Goal: Information Seeking & Learning: Check status

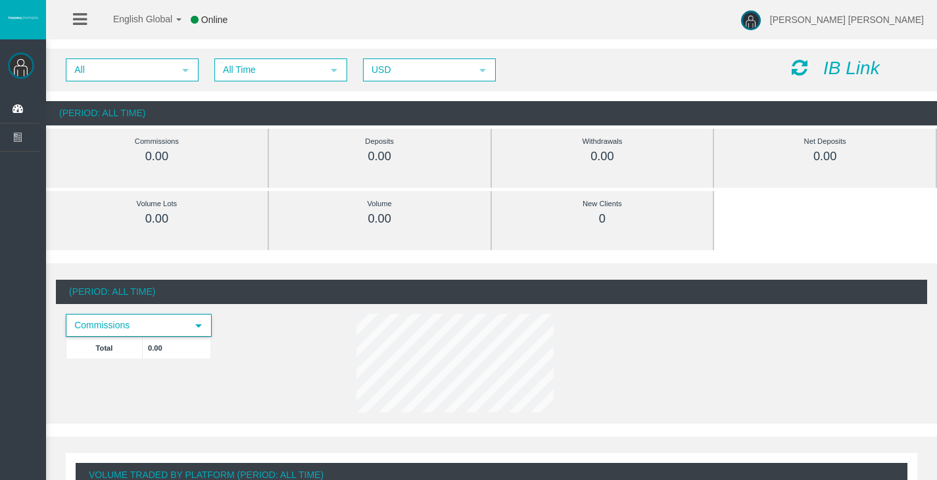
click at [172, 324] on span "Commissions" at bounding box center [127, 325] width 120 height 20
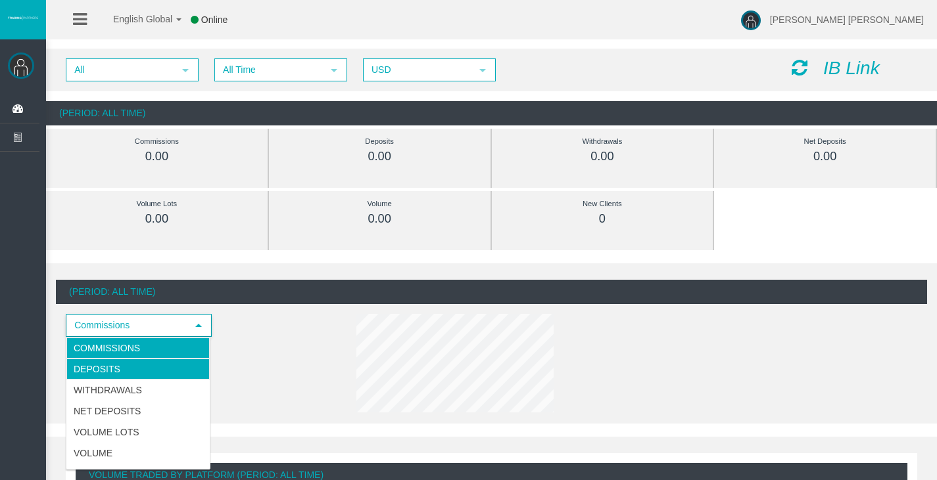
click at [114, 372] on li "Deposits" at bounding box center [137, 369] width 143 height 21
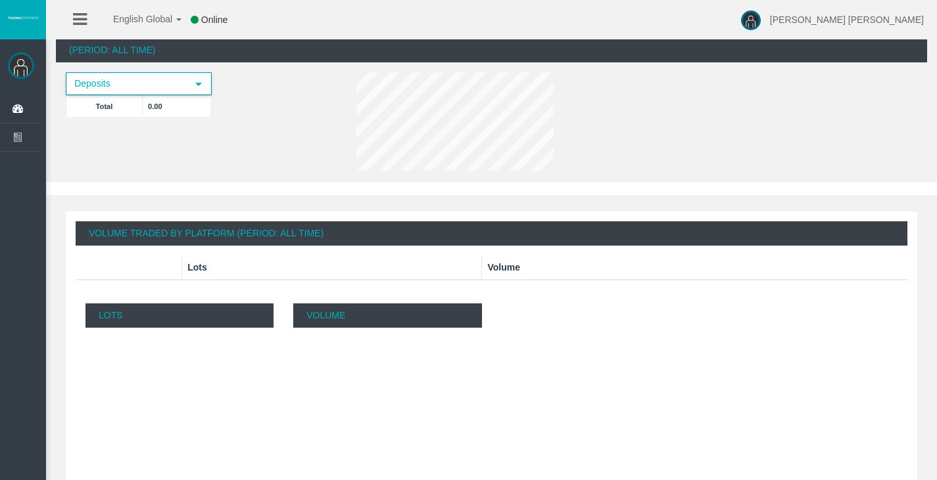
scroll to position [245, 0]
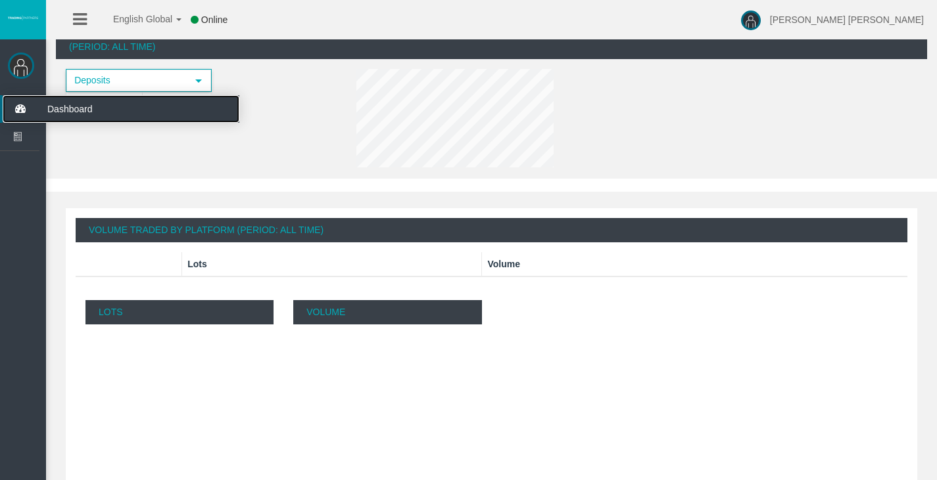
click at [20, 106] on icon at bounding box center [20, 109] width 35 height 28
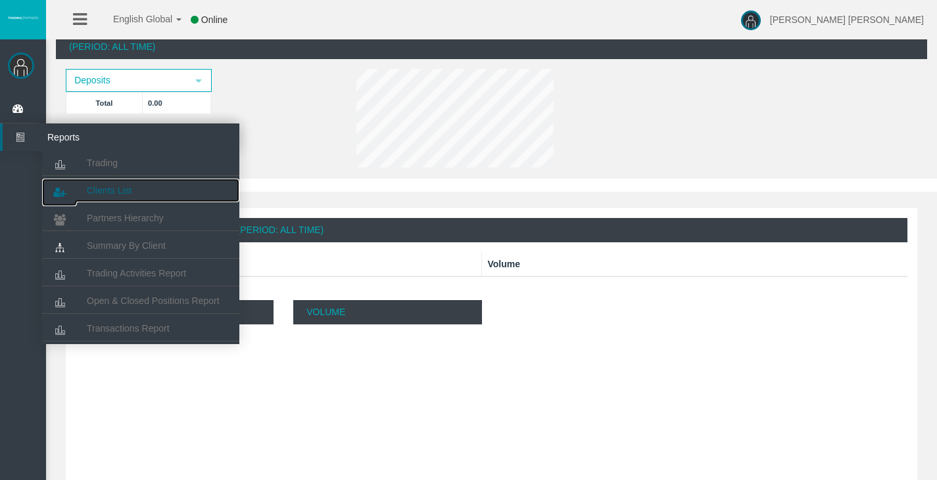
click at [92, 189] on span "Clients List" at bounding box center [109, 190] width 45 height 11
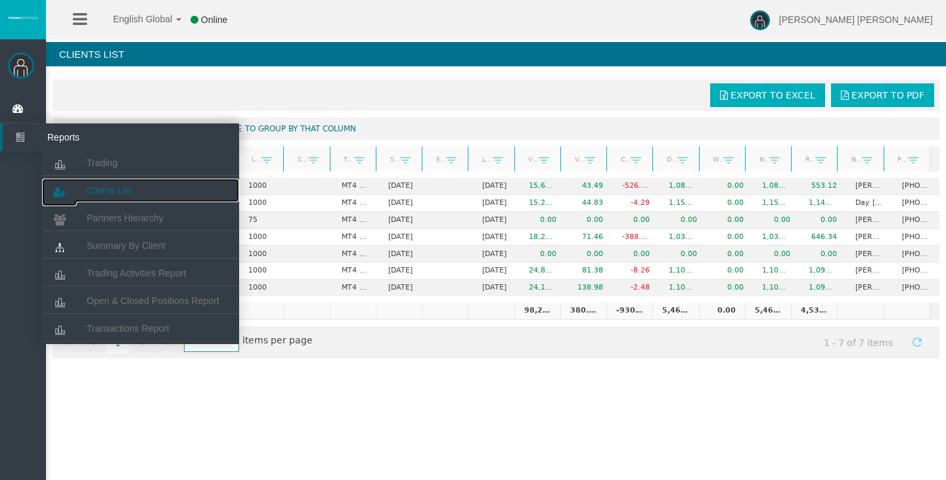
click at [105, 187] on span "Clients List" at bounding box center [109, 190] width 45 height 11
click at [119, 300] on span "Open & Closed Positions Report" at bounding box center [153, 301] width 133 height 11
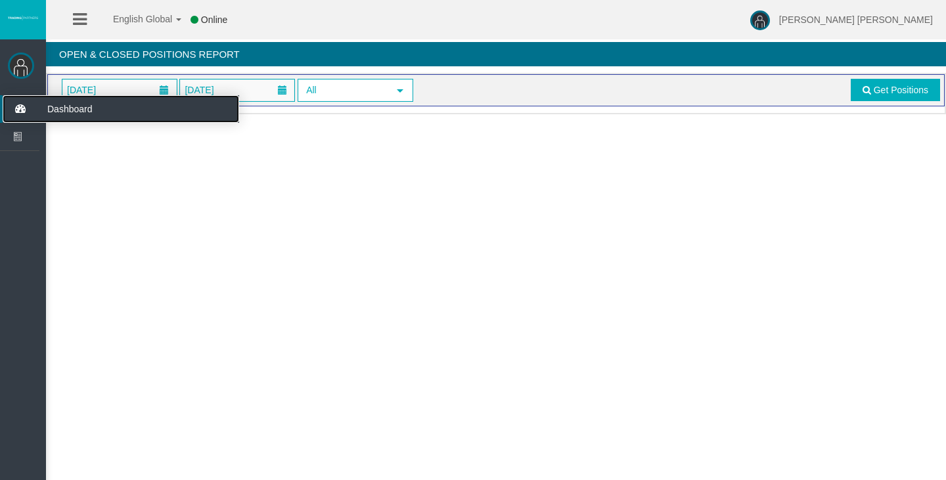
click at [14, 106] on icon at bounding box center [20, 109] width 35 height 28
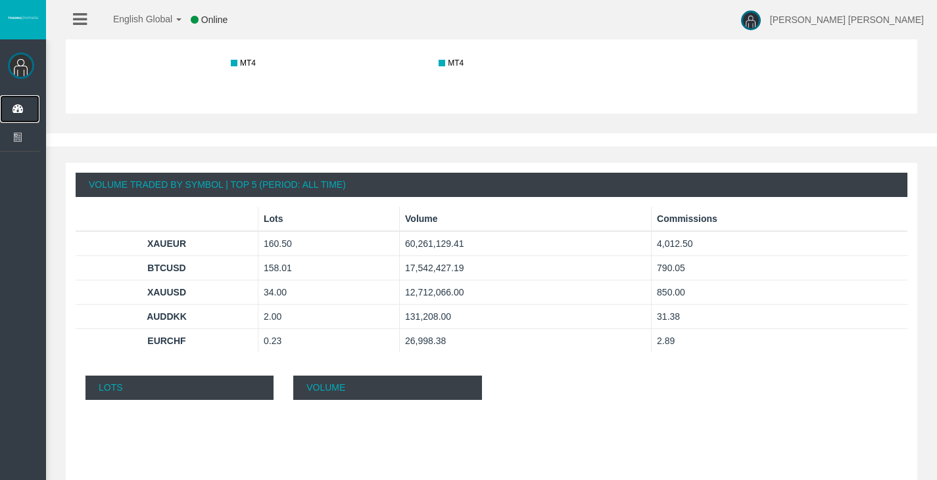
scroll to position [828, 0]
